Goal: Information Seeking & Learning: Compare options

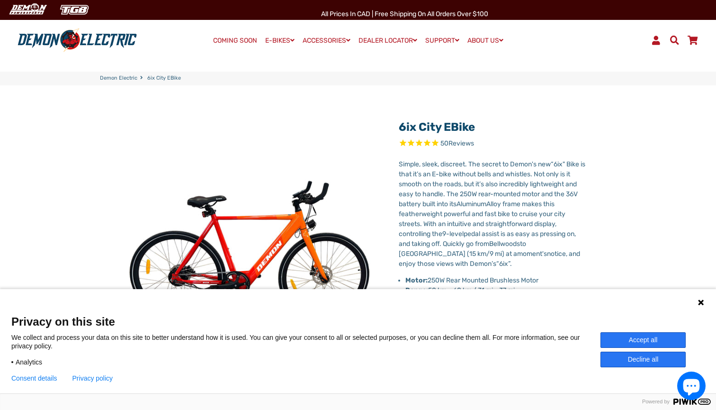
select select "******"
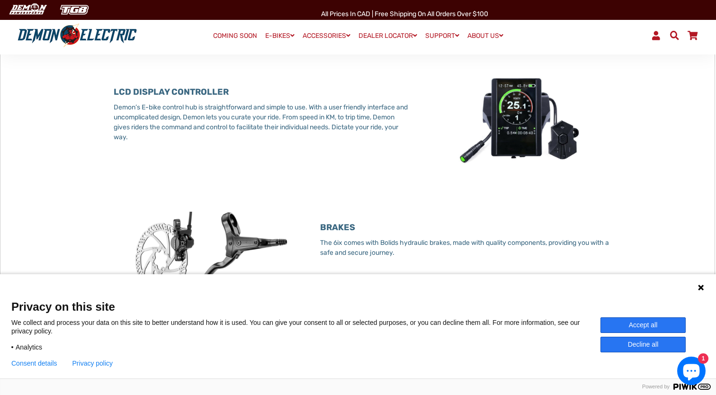
scroll to position [1050, 0]
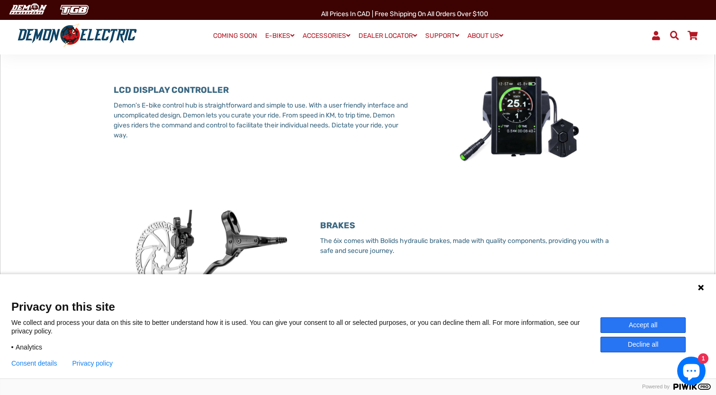
click at [500, 118] on img at bounding box center [519, 116] width 192 height 101
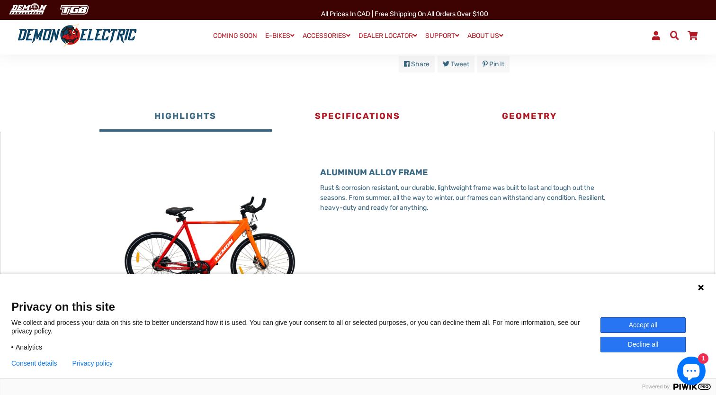
scroll to position [426, 0]
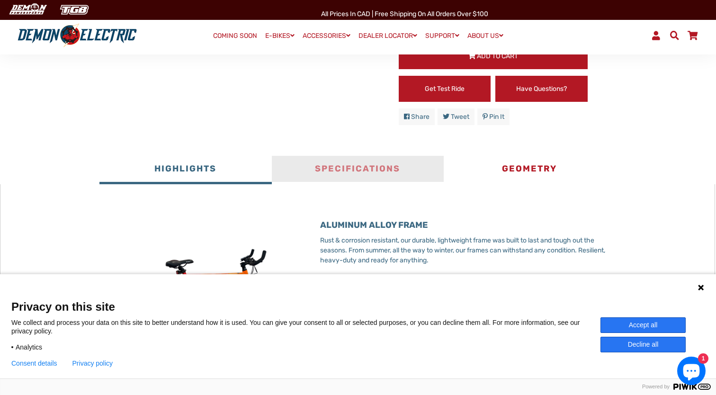
click at [329, 167] on button "Specifications" at bounding box center [358, 170] width 172 height 28
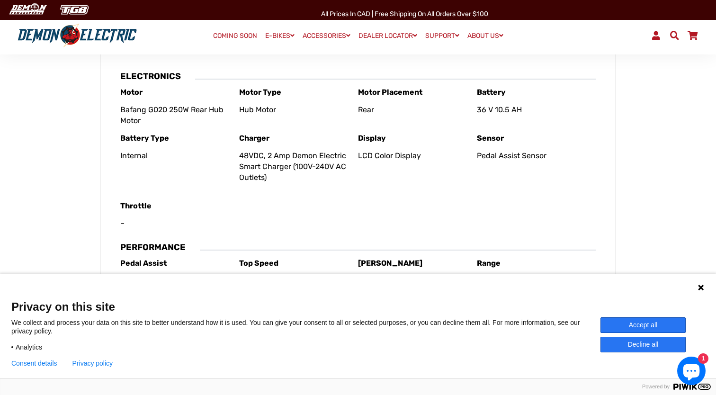
scroll to position [602, 0]
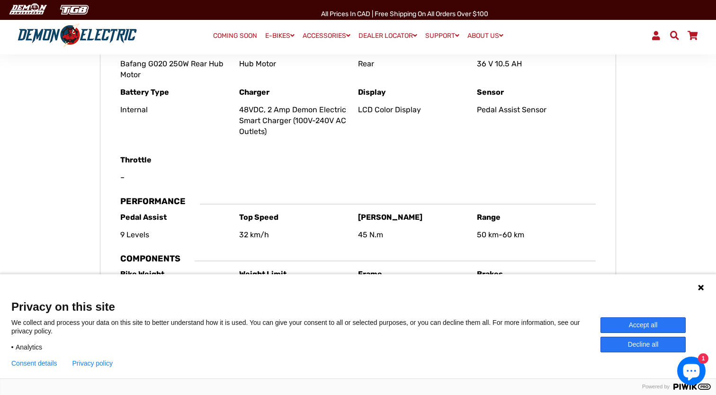
click at [121, 176] on p "–" at bounding box center [174, 177] width 109 height 11
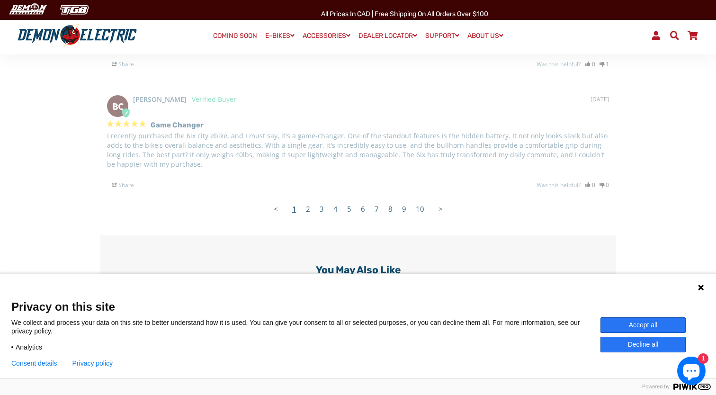
scroll to position [1607, 0]
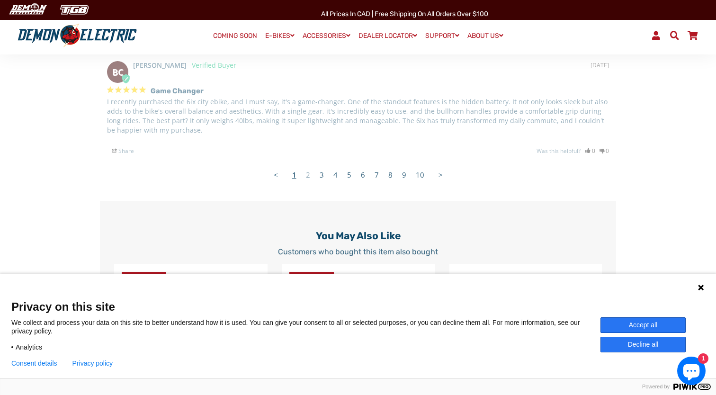
click at [308, 173] on link "2" at bounding box center [308, 174] width 14 height 19
click at [701, 288] on icon at bounding box center [701, 288] width 6 height 6
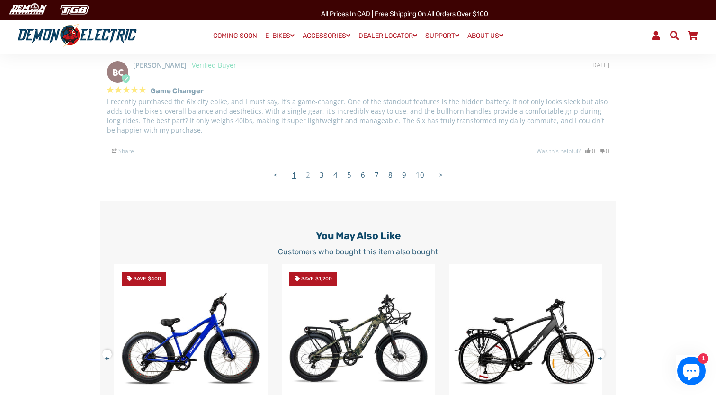
click at [307, 174] on link "2" at bounding box center [308, 174] width 14 height 19
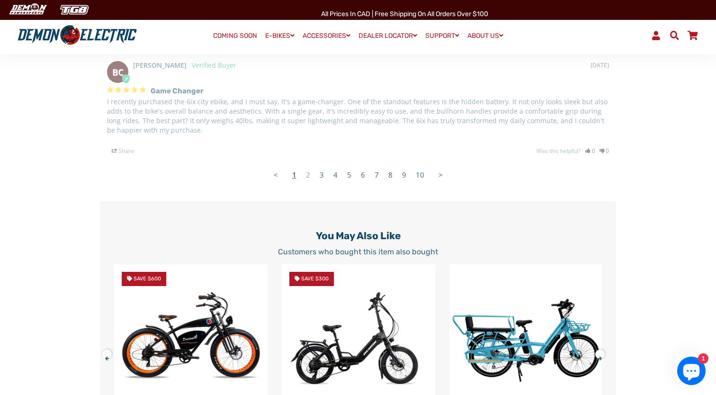
click at [307, 174] on link "2" at bounding box center [308, 174] width 14 height 19
click at [322, 175] on link "3" at bounding box center [322, 174] width 14 height 19
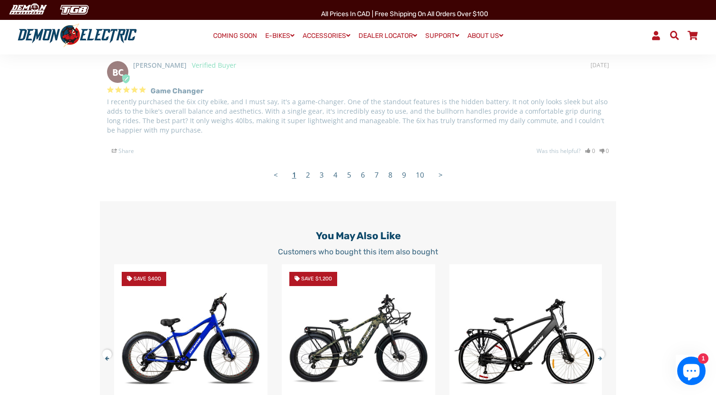
click at [442, 173] on link ">" at bounding box center [441, 174] width 14 height 19
click at [440, 173] on link ">" at bounding box center [441, 174] width 14 height 19
click at [297, 173] on link "1" at bounding box center [295, 174] width 14 height 19
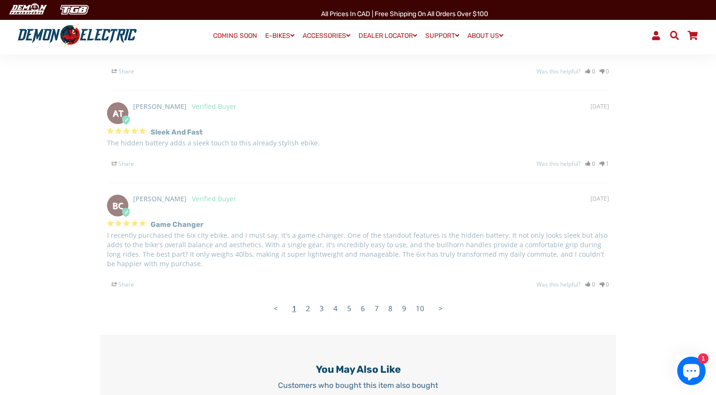
scroll to position [1474, 0]
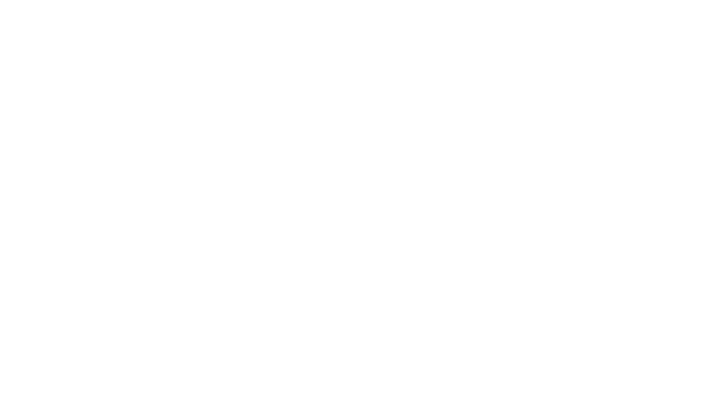
select select "******"
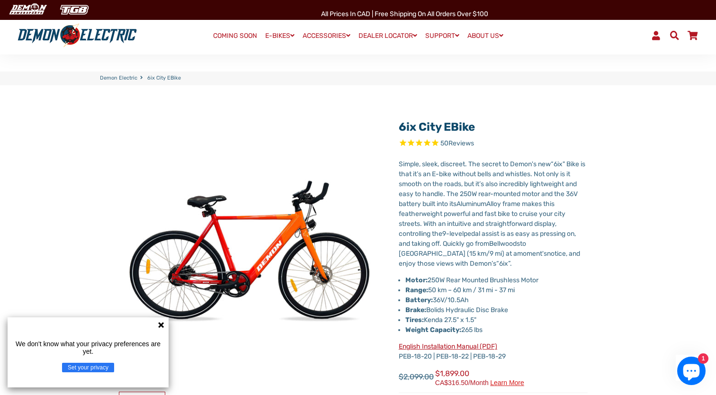
scroll to position [1474, 0]
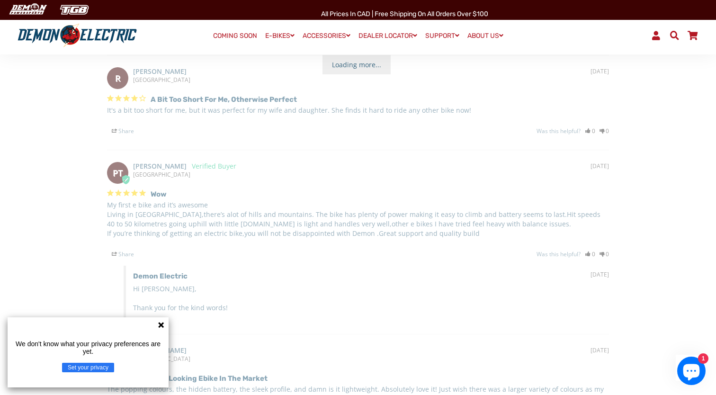
click at [110, 370] on button "Set your privacy" at bounding box center [88, 367] width 52 height 9
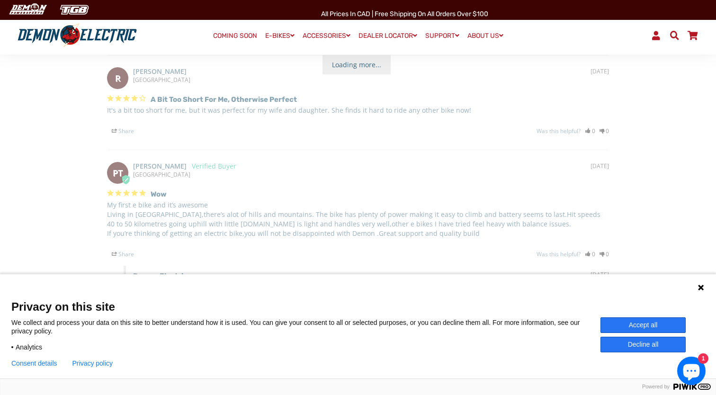
click at [651, 344] on button "Decline all" at bounding box center [643, 345] width 85 height 16
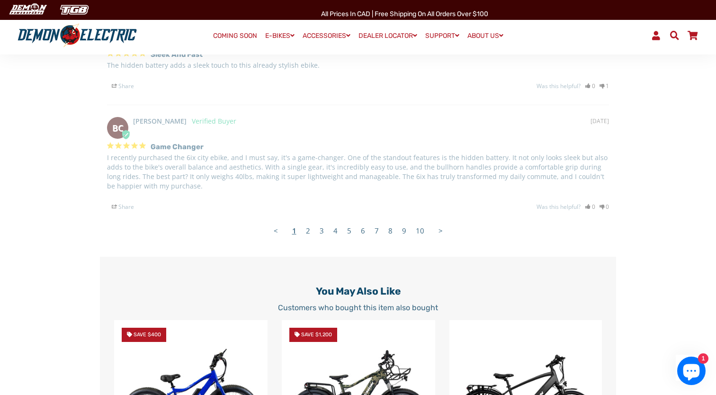
scroll to position [1902, 0]
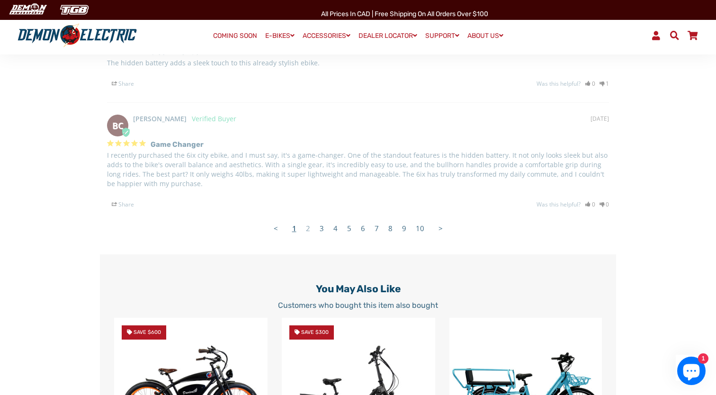
click at [308, 232] on link "2" at bounding box center [308, 228] width 14 height 19
click at [324, 230] on link "3" at bounding box center [322, 228] width 14 height 19
click at [323, 230] on link "3" at bounding box center [322, 228] width 14 height 19
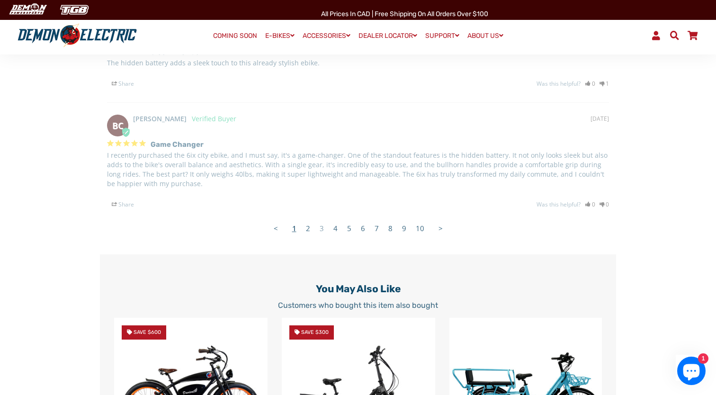
click at [323, 230] on link "3" at bounding box center [322, 228] width 14 height 19
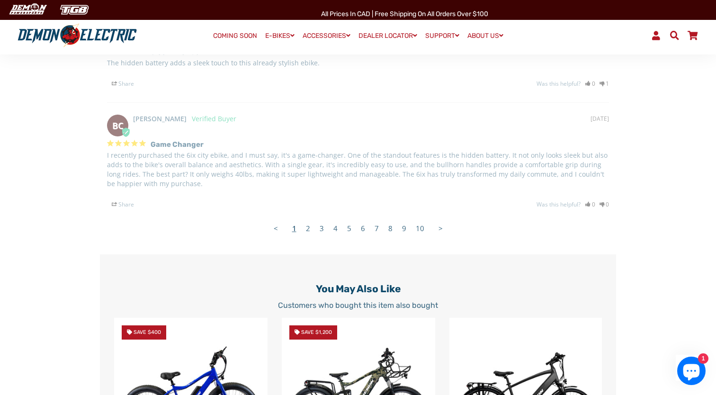
click at [513, 146] on div "Game changer I recently purchased the 6ix city ebike, and I must say, it's a ga…" at bounding box center [358, 172] width 502 height 72
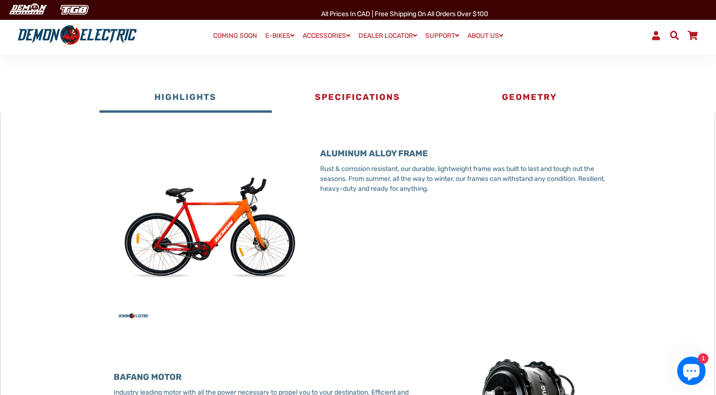
scroll to position [497, 0]
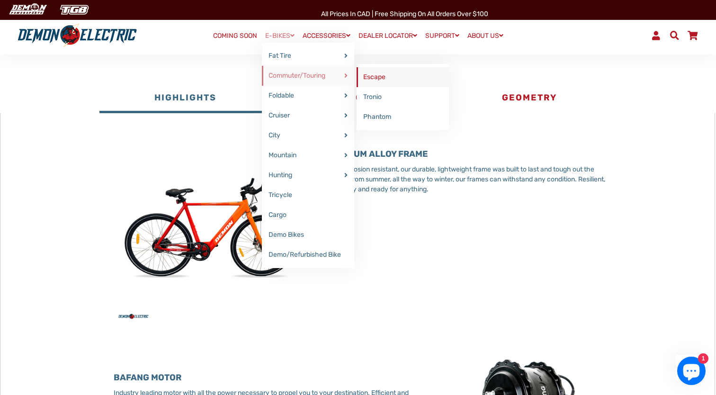
click at [373, 72] on link "Escape" at bounding box center [403, 77] width 92 height 20
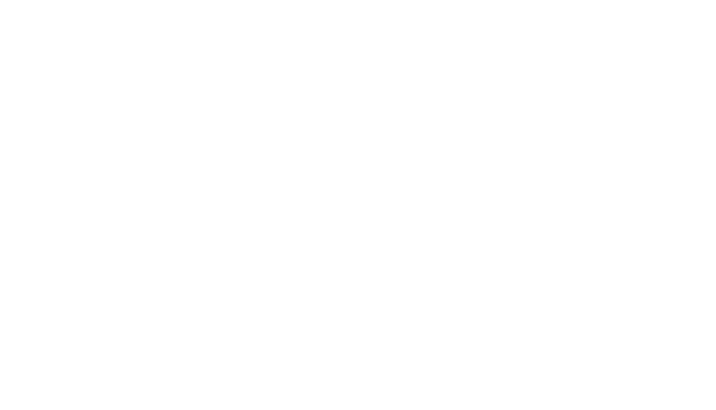
select select "******"
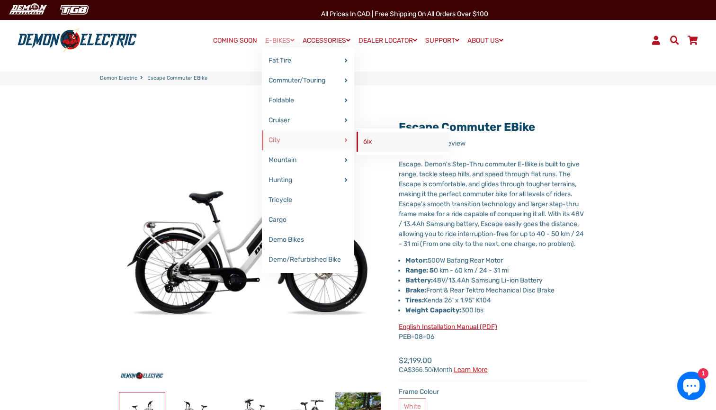
click at [357, 141] on link "6ix" at bounding box center [403, 142] width 92 height 20
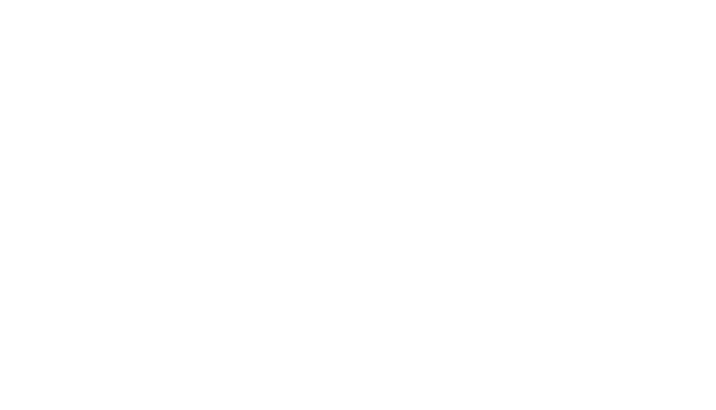
select select "******"
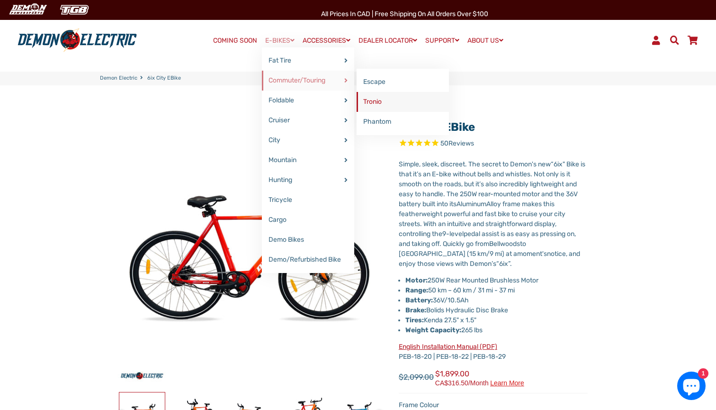
click at [368, 104] on link "Tronio" at bounding box center [403, 102] width 92 height 20
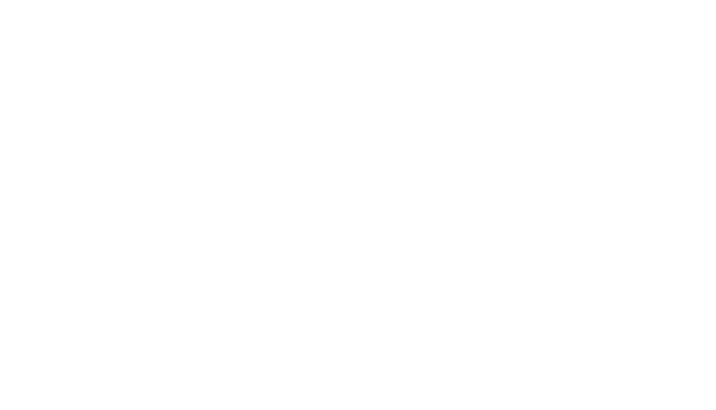
select select "******"
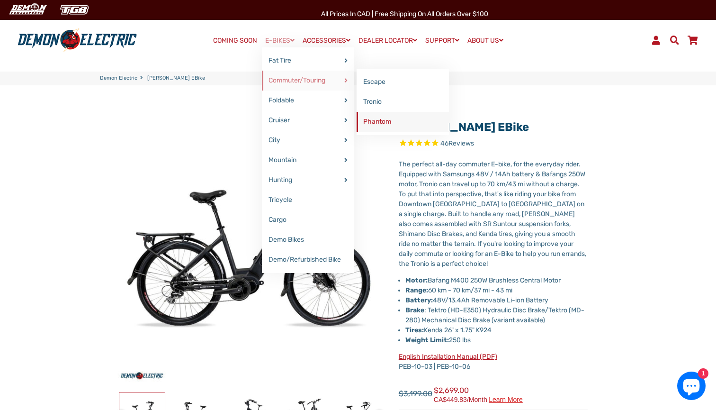
click at [373, 119] on link "Phantom" at bounding box center [403, 122] width 92 height 20
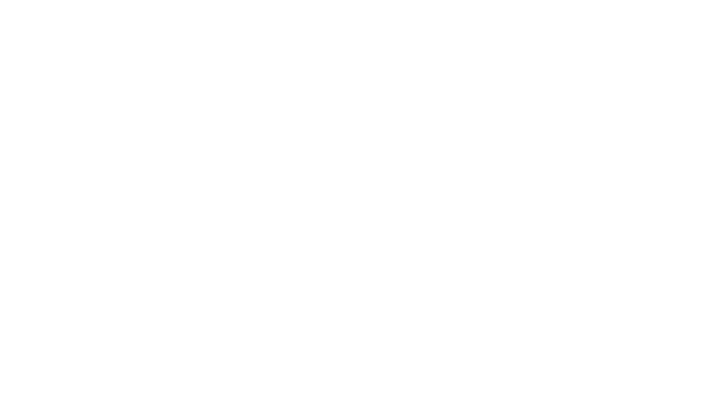
select select "******"
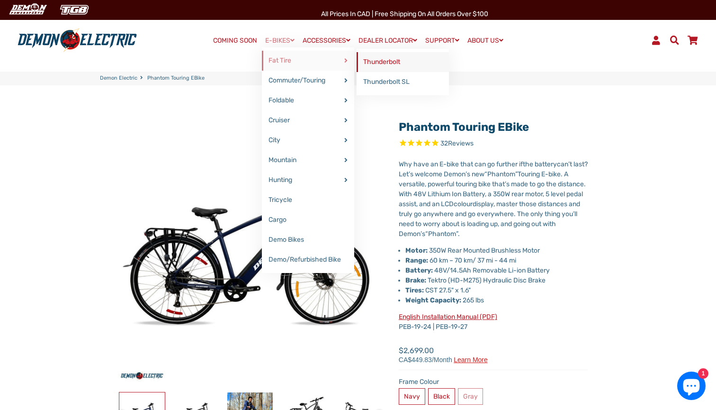
click at [393, 65] on link "Thunderbolt" at bounding box center [403, 62] width 92 height 20
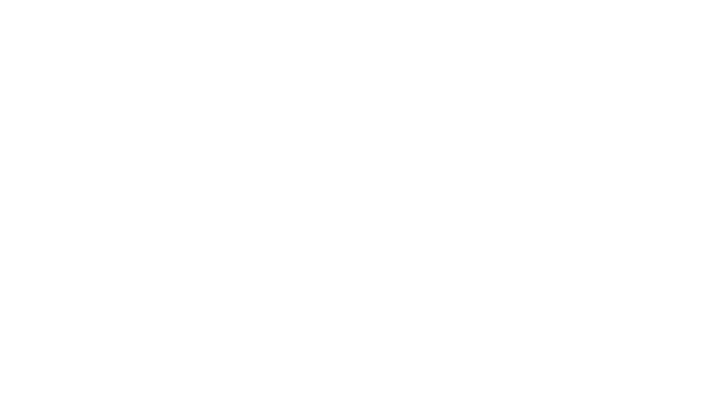
select select "******"
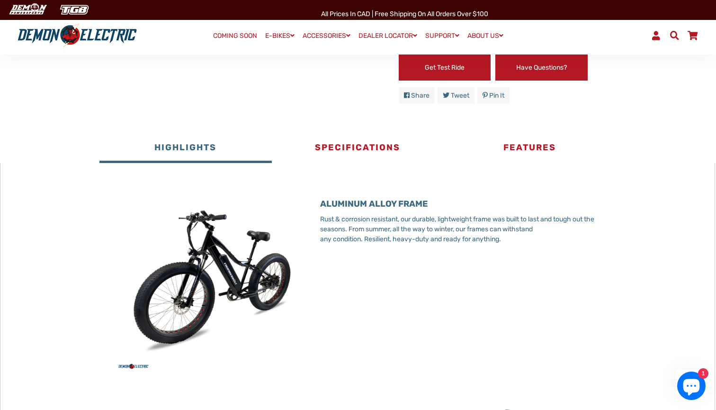
scroll to position [290, 0]
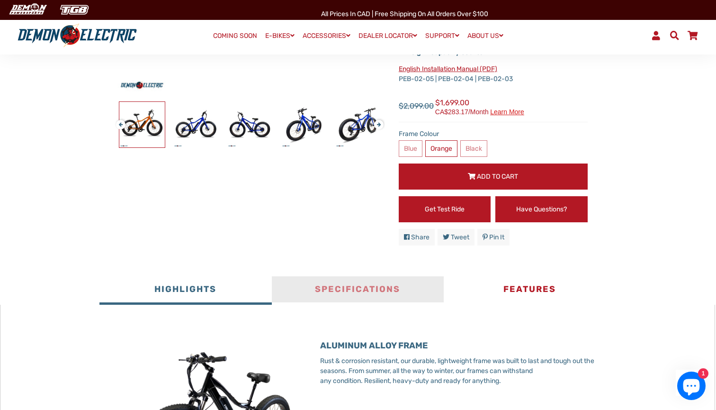
click at [377, 286] on button "Specifications" at bounding box center [358, 290] width 172 height 28
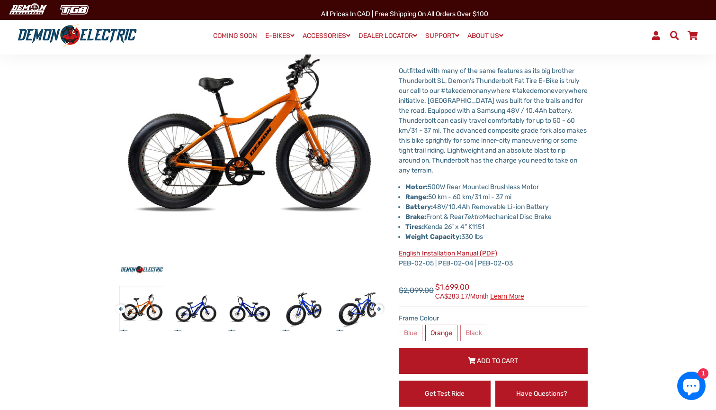
scroll to position [75, 0]
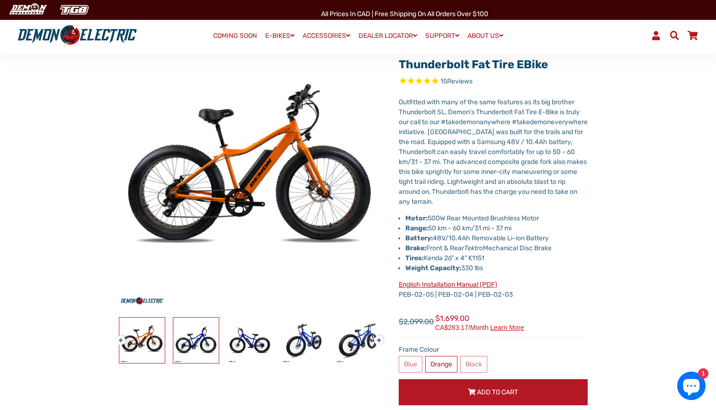
click at [199, 339] on img at bounding box center [195, 339] width 45 height 45
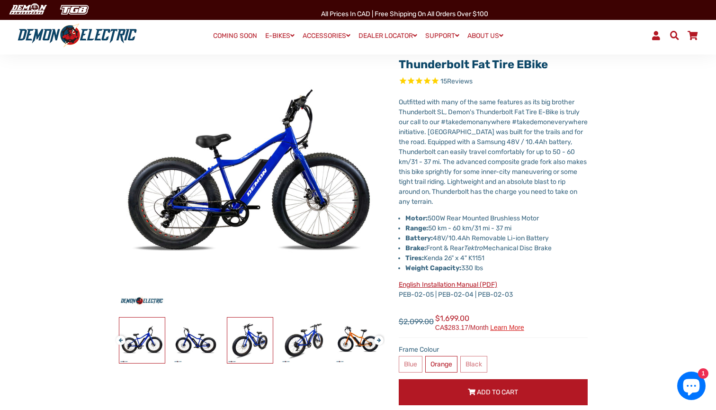
click at [248, 334] on img at bounding box center [249, 339] width 45 height 45
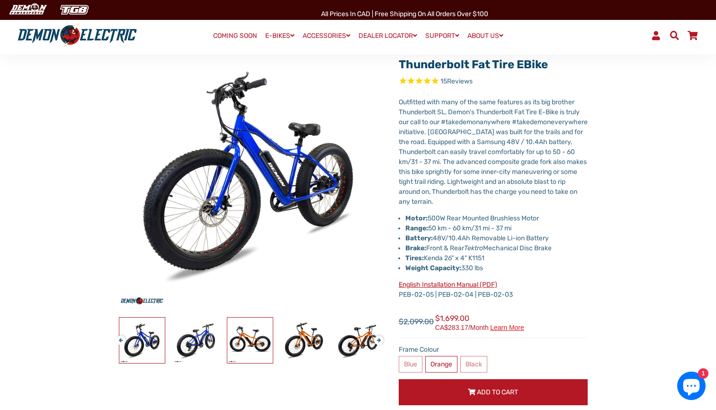
click at [248, 335] on img at bounding box center [249, 339] width 45 height 45
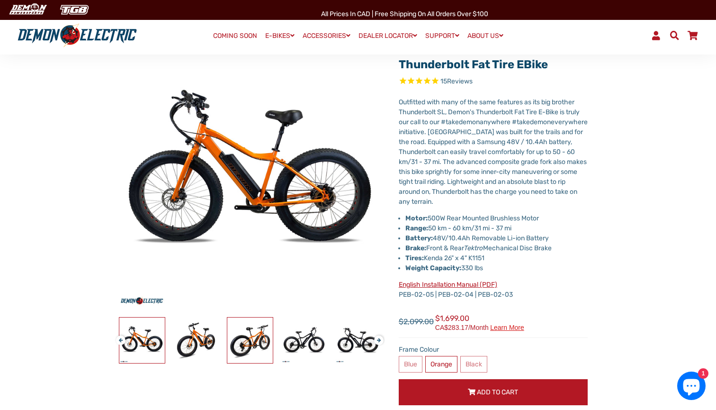
click at [251, 336] on img at bounding box center [249, 339] width 45 height 45
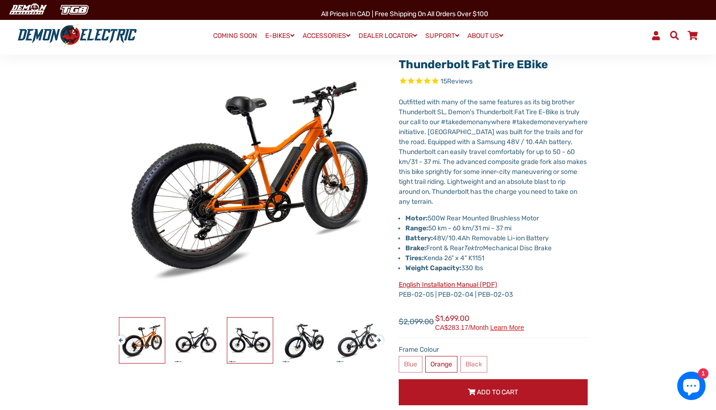
click at [261, 336] on img at bounding box center [249, 339] width 45 height 45
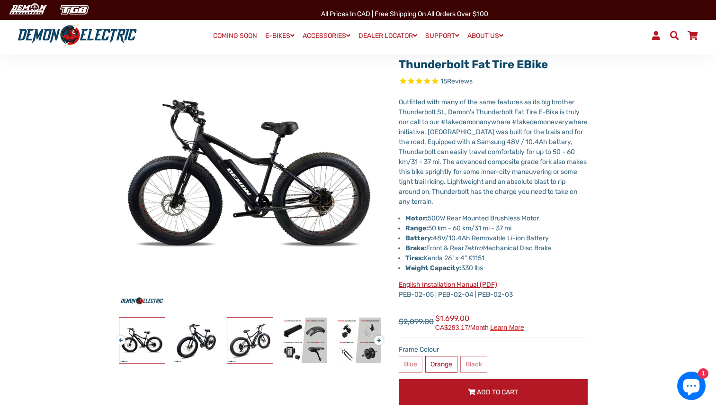
click at [269, 336] on img at bounding box center [249, 339] width 45 height 45
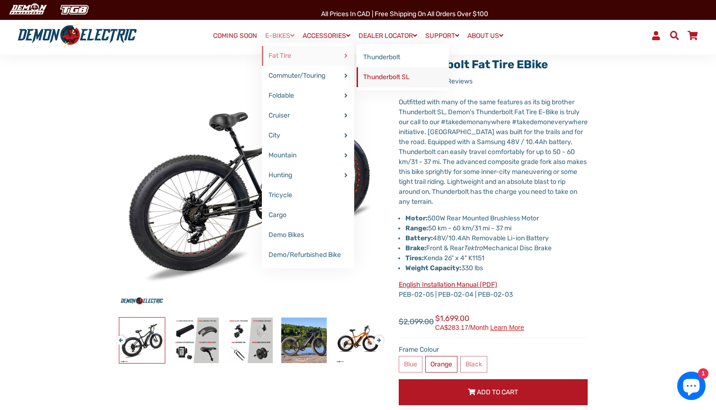
click at [376, 78] on link "Thunderbolt SL" at bounding box center [403, 77] width 92 height 20
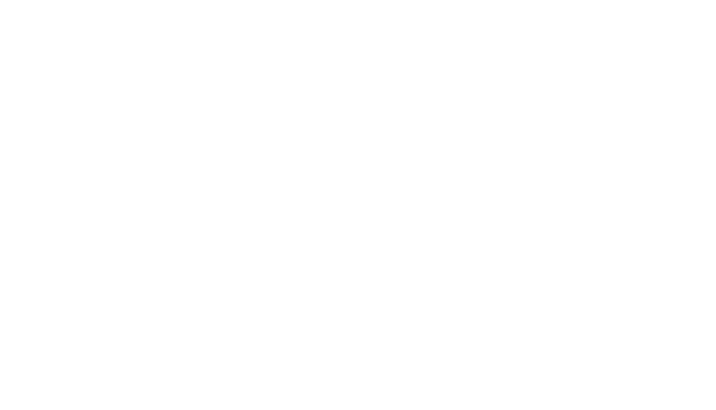
select select "******"
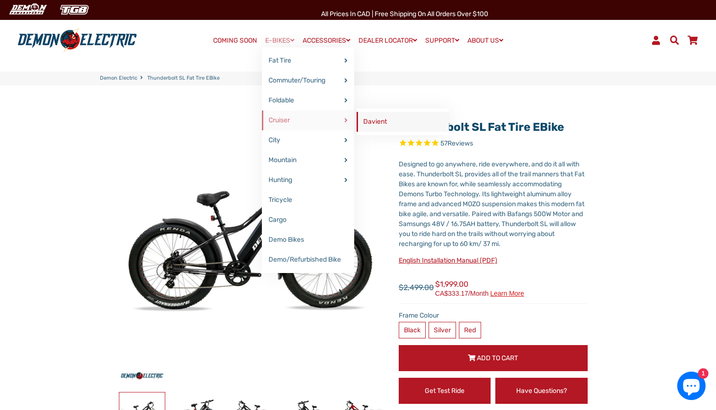
click at [370, 123] on link "Davient" at bounding box center [403, 122] width 92 height 20
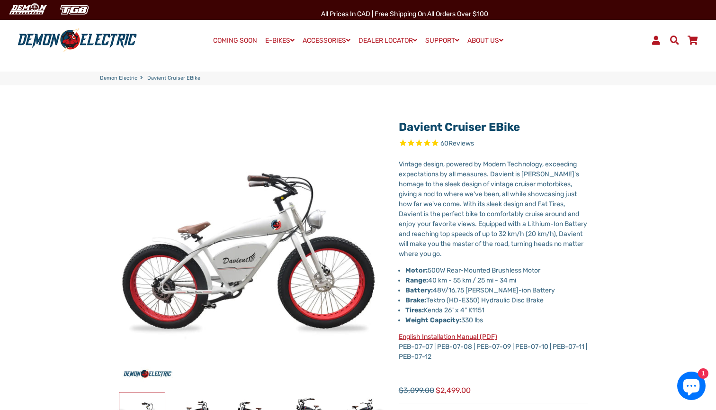
select select "******"
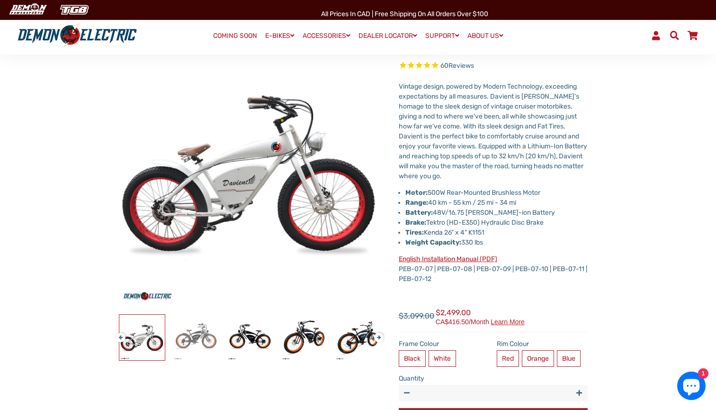
scroll to position [81, 0]
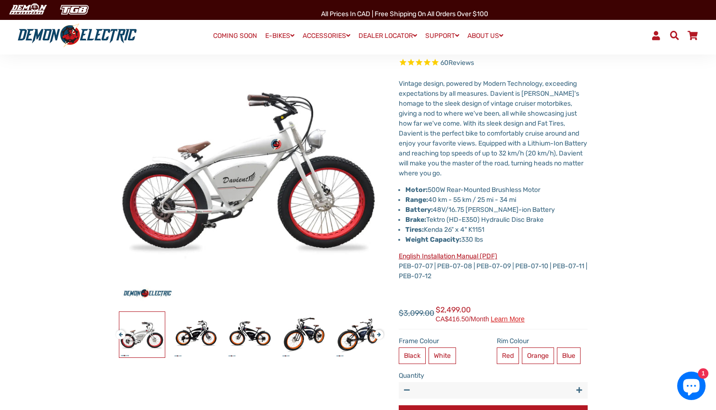
click at [190, 309] on div "Davient Cruiser eBike 60 Reviews" at bounding box center [242, 263] width 285 height 461
click at [190, 328] on img at bounding box center [195, 334] width 45 height 45
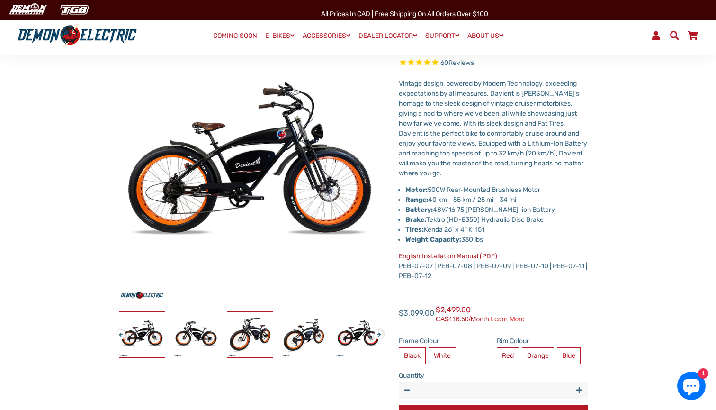
click at [233, 335] on img at bounding box center [249, 334] width 45 height 45
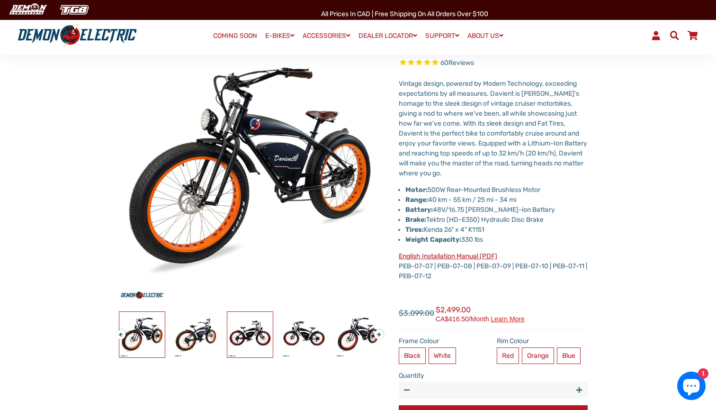
click at [261, 333] on img at bounding box center [249, 334] width 45 height 45
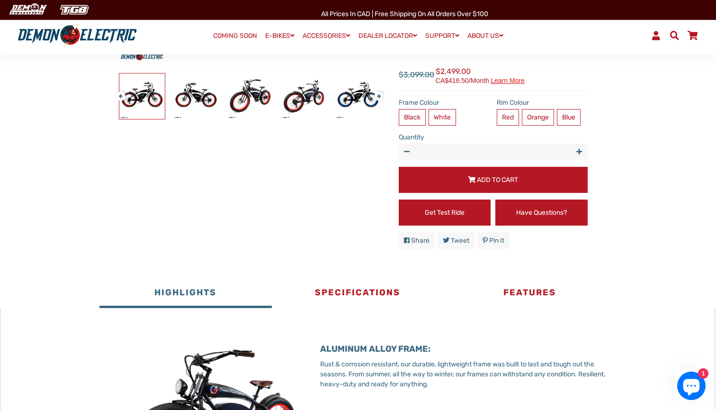
scroll to position [324, 0]
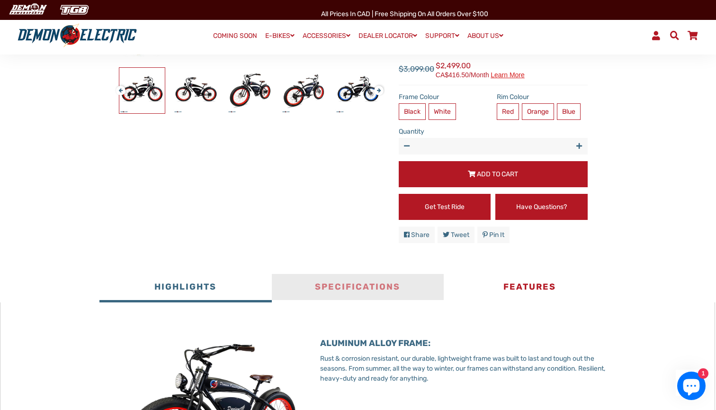
click at [369, 289] on button "Specifications" at bounding box center [358, 288] width 172 height 28
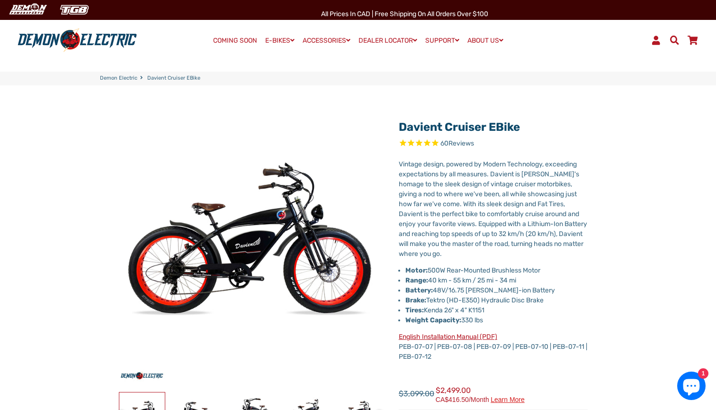
scroll to position [0, 0]
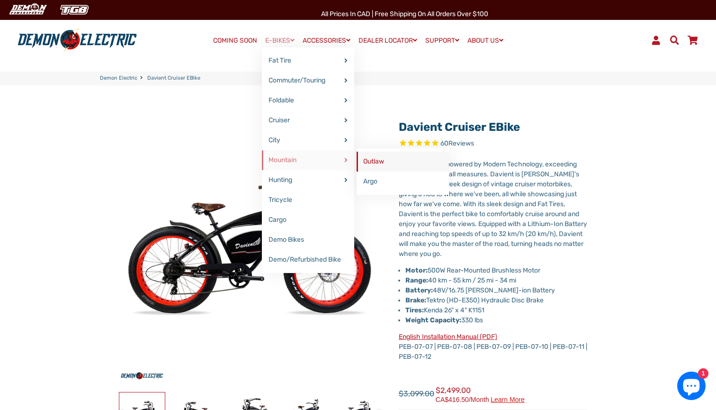
click at [382, 159] on link "Outlaw" at bounding box center [403, 162] width 92 height 20
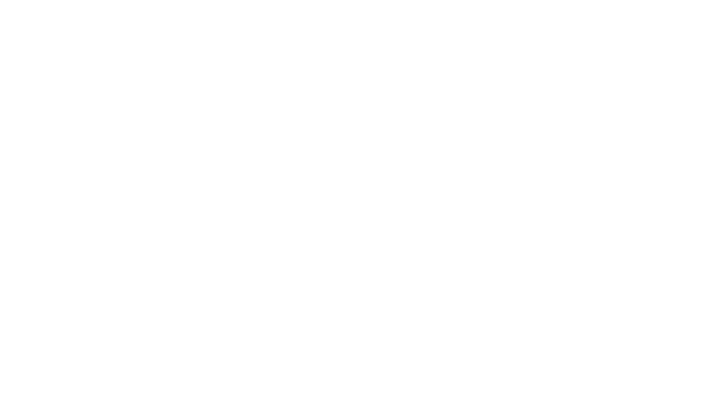
select select "******"
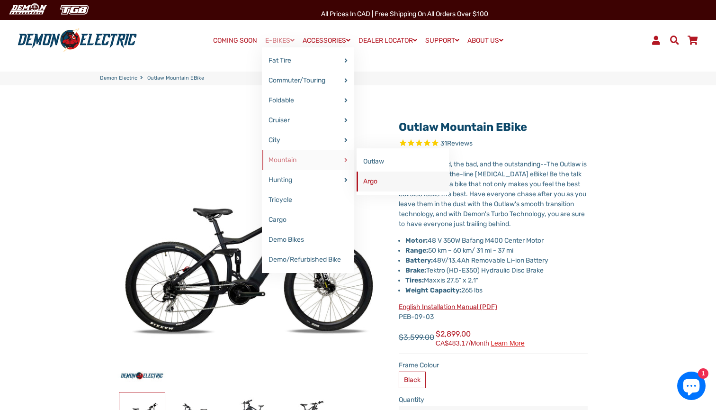
click at [389, 180] on link "Argo" at bounding box center [403, 181] width 92 height 20
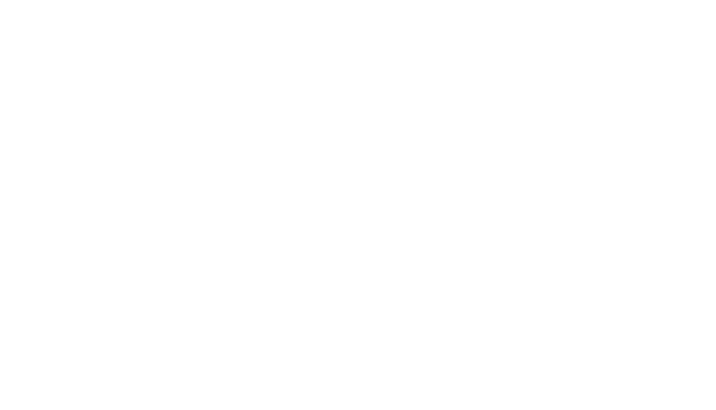
select select "******"
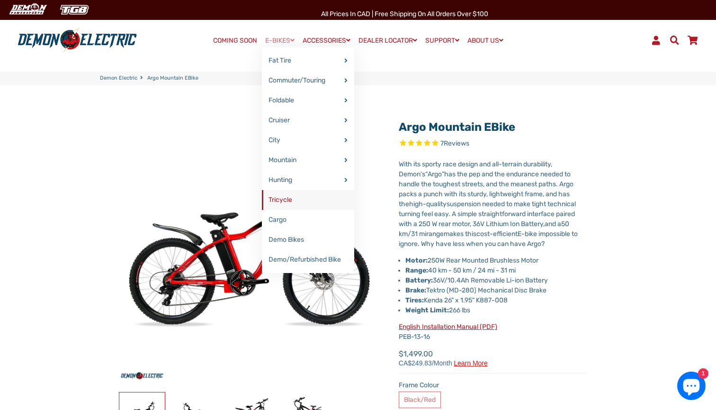
click at [285, 201] on link "Tricycle" at bounding box center [308, 200] width 92 height 20
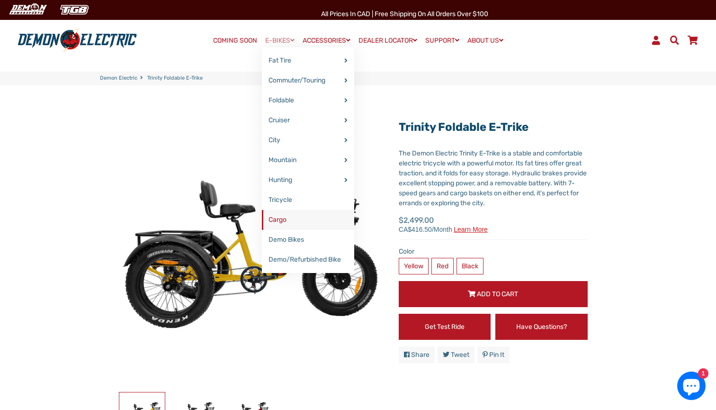
click at [285, 219] on link "Cargo" at bounding box center [308, 220] width 92 height 20
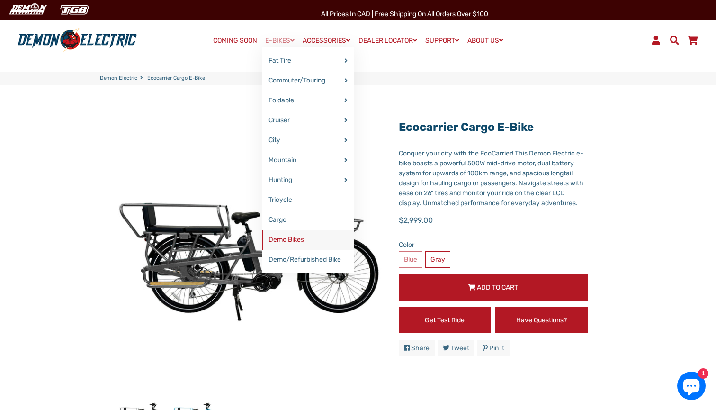
click at [279, 236] on link "Demo Bikes" at bounding box center [308, 240] width 92 height 20
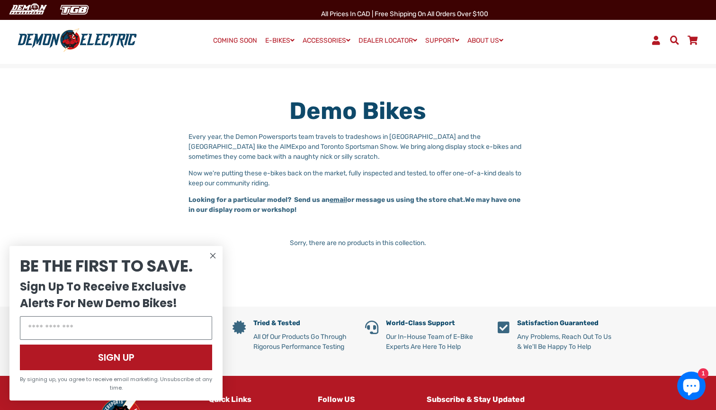
click at [213, 255] on icon "Close dialog" at bounding box center [213, 255] width 5 height 5
